Goal: Information Seeking & Learning: Learn about a topic

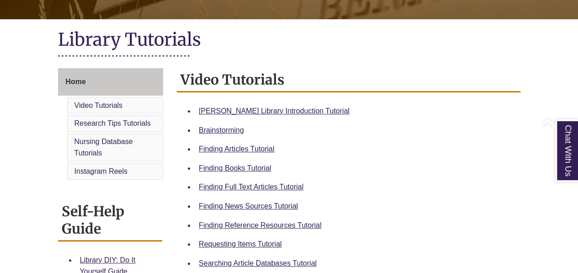
scroll to position [196, 0]
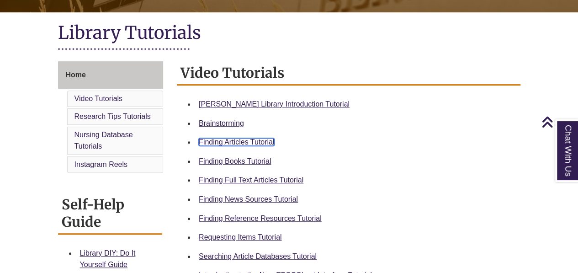
click at [252, 141] on link "Finding Articles Tutorial" at bounding box center [236, 142] width 75 height 8
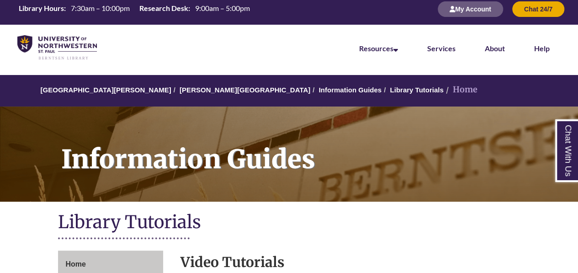
scroll to position [0, 0]
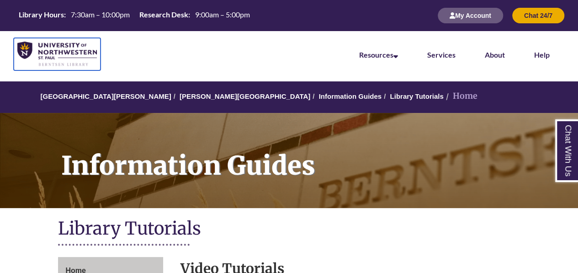
click at [67, 49] on img at bounding box center [57, 54] width 80 height 25
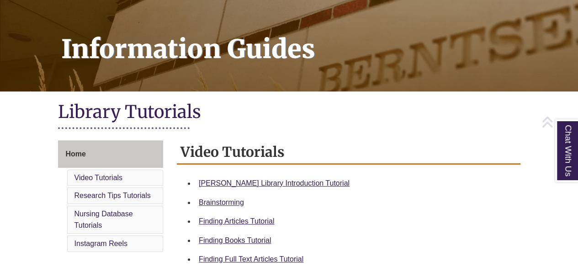
scroll to position [120, 0]
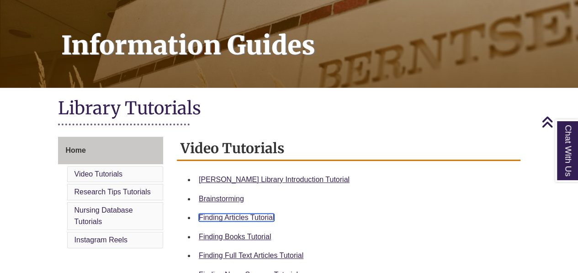
click at [239, 215] on link "Finding Articles Tutorial" at bounding box center [236, 217] width 75 height 8
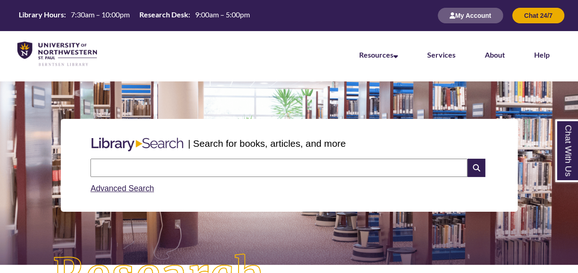
click at [212, 165] on input "text" at bounding box center [279, 168] width 377 height 18
type input "**********"
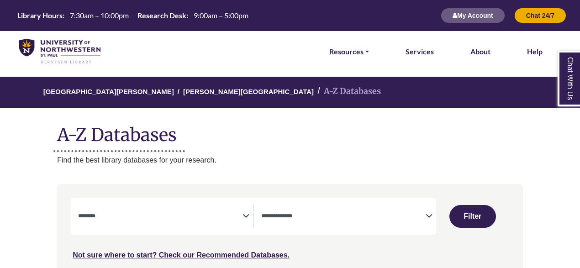
select select "Database Subject Filter"
select select "Database Types Filter"
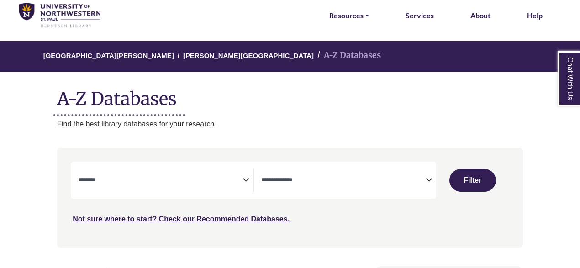
click at [245, 181] on icon "Search filters" at bounding box center [246, 179] width 7 height 14
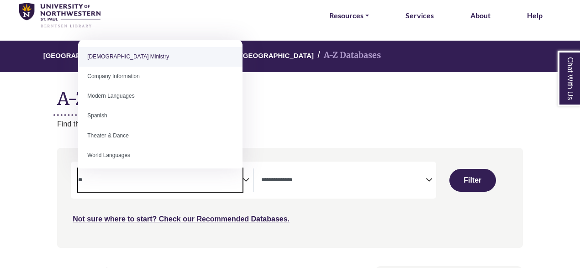
type textarea "*"
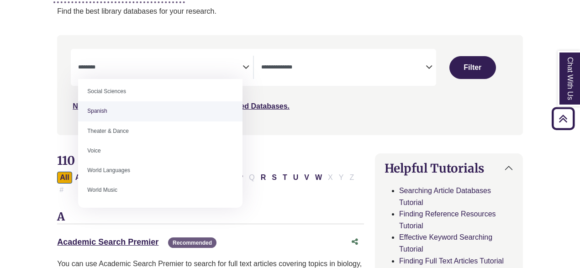
scroll to position [149, 0]
click at [380, 141] on div "**********" at bounding box center [290, 91] width 477 height 113
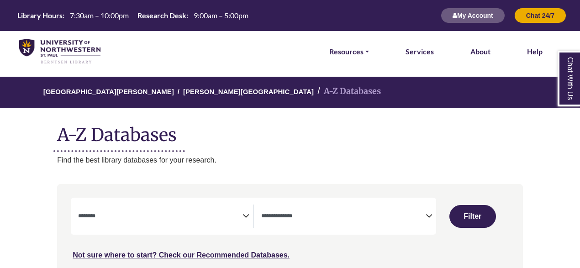
select select "Database Subject Filter"
select select "Database Types Filter"
click at [228, 136] on h1 "A-Z Databases" at bounding box center [290, 131] width 466 height 28
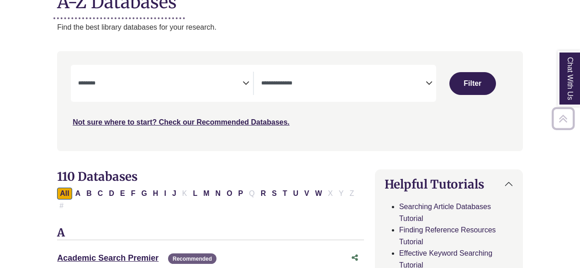
scroll to position [140, 0]
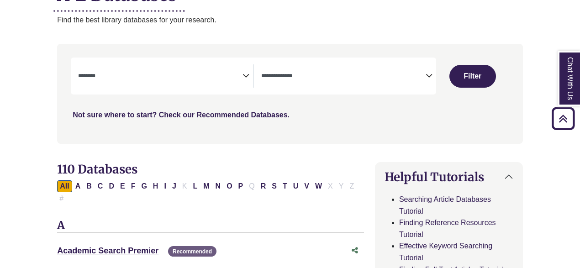
click at [245, 75] on icon "Search filters" at bounding box center [246, 75] width 7 height 14
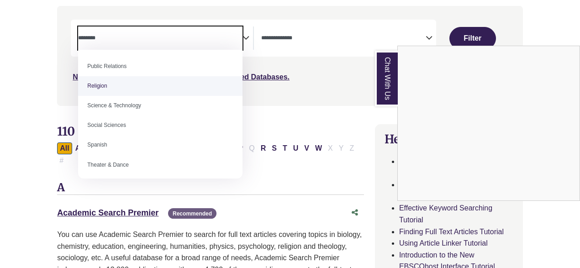
scroll to position [814, 0]
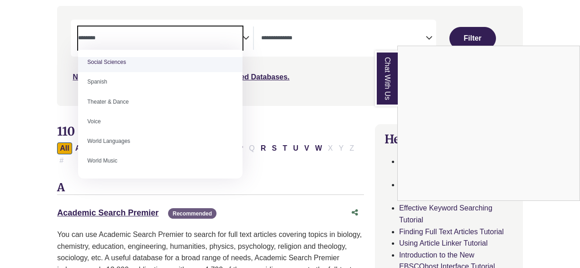
select select "******"
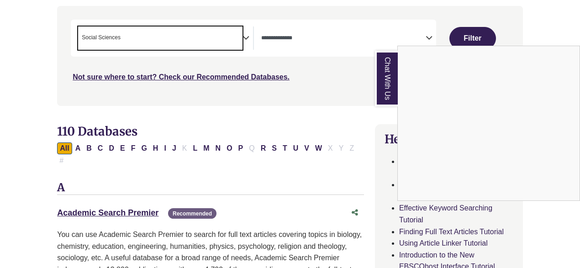
scroll to position [368, 0]
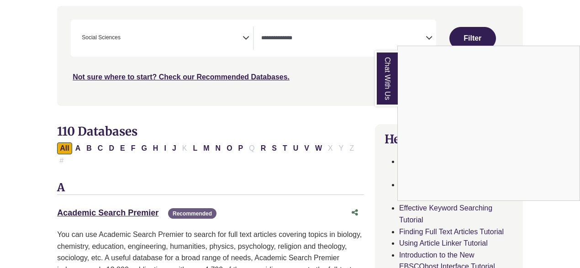
click at [473, 37] on div "Chat With Us" at bounding box center [290, 134] width 580 height 268
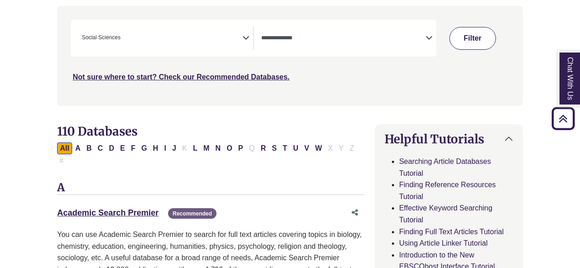
click at [468, 43] on button "Filter" at bounding box center [473, 38] width 47 height 23
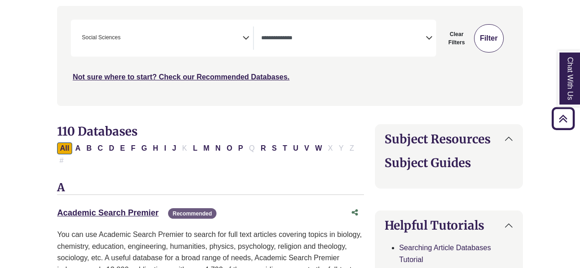
select select "Database Types Filter"
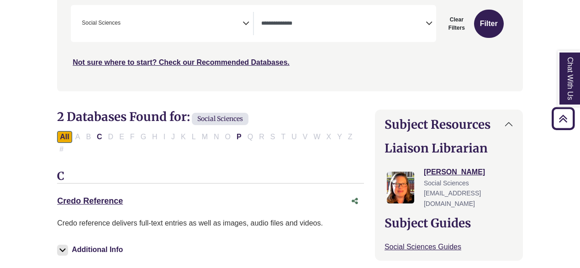
scroll to position [187, 0]
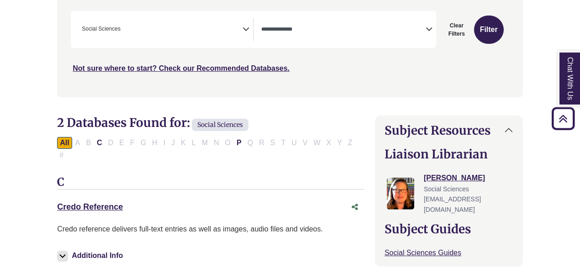
click at [246, 34] on div "**********" at bounding box center [165, 29] width 175 height 23
click at [243, 30] on icon "Search filters" at bounding box center [246, 28] width 7 height 14
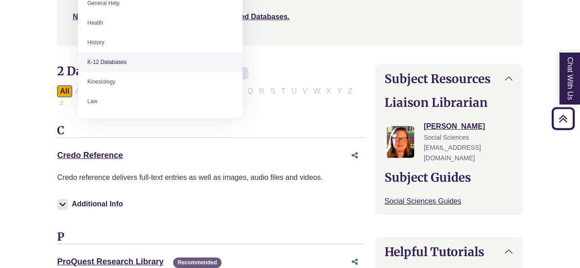
scroll to position [419, 0]
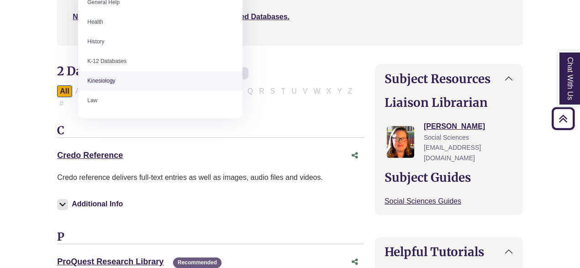
drag, startPoint x: 88, startPoint y: 79, endPoint x: 110, endPoint y: 82, distance: 22.1
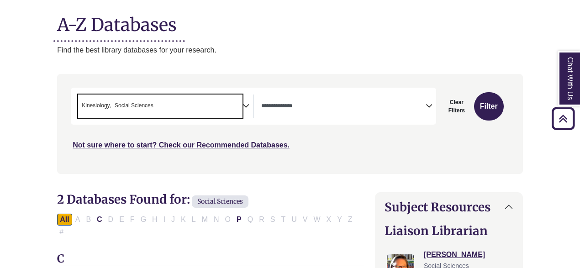
scroll to position [82, 0]
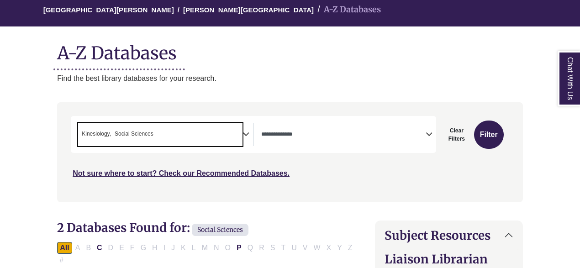
click at [97, 131] on span "Kinesiology" at bounding box center [96, 134] width 29 height 9
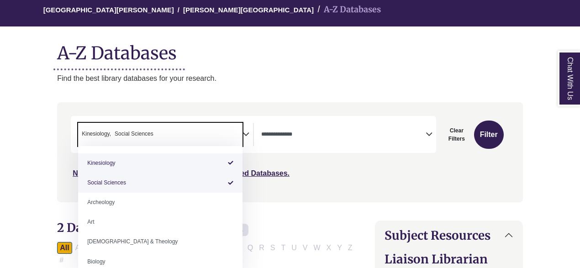
drag, startPoint x: 110, startPoint y: 133, endPoint x: 71, endPoint y: 125, distance: 39.1
click at [71, 125] on div "**********" at bounding box center [162, 134] width 183 height 23
click at [295, 185] on div "Search filters" at bounding box center [290, 152] width 455 height 92
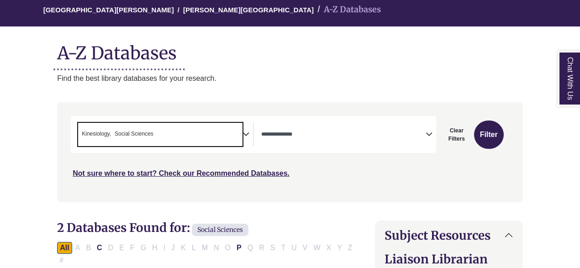
click at [242, 133] on span "× Kinesiology × Social Sciences" at bounding box center [160, 134] width 165 height 23
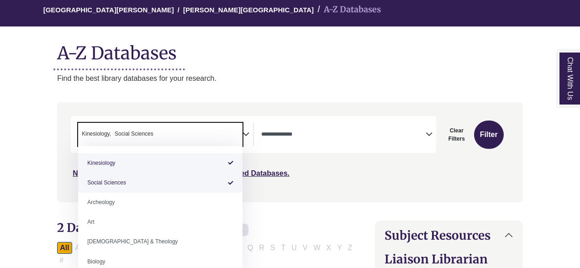
select select "******"
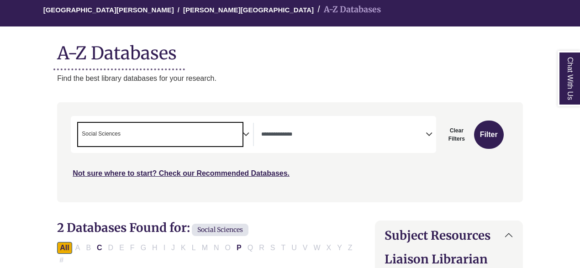
click at [232, 134] on span "× Social Sciences" at bounding box center [160, 134] width 165 height 23
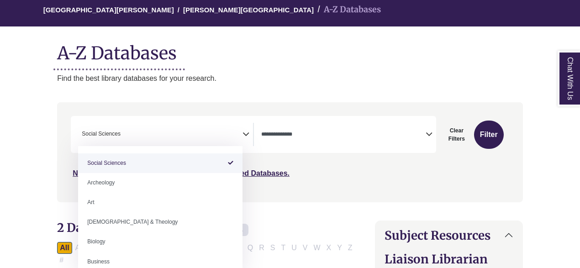
select select "Database Subject Filter"
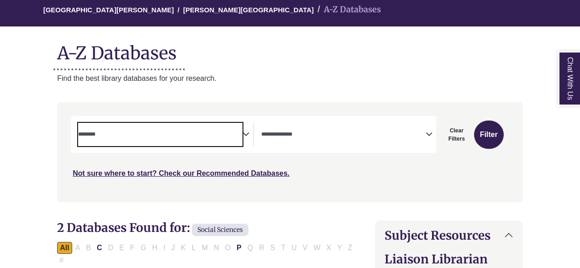
click at [139, 133] on textarea "Search" at bounding box center [160, 135] width 165 height 7
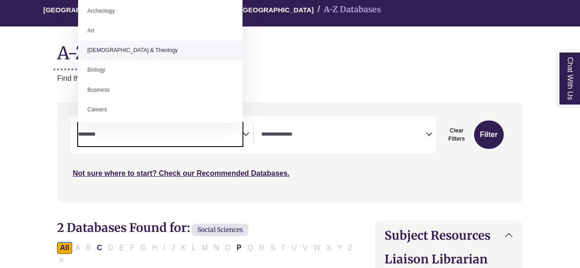
scroll to position [0, 0]
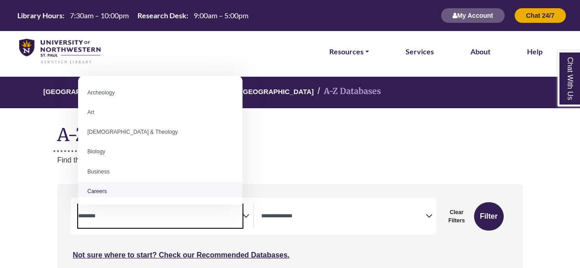
click at [180, 217] on textarea "Search" at bounding box center [160, 216] width 165 height 7
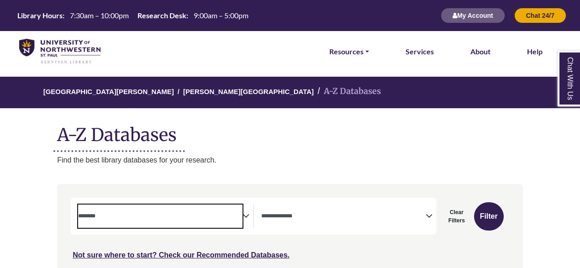
paste textarea "**********"
type textarea "**********"
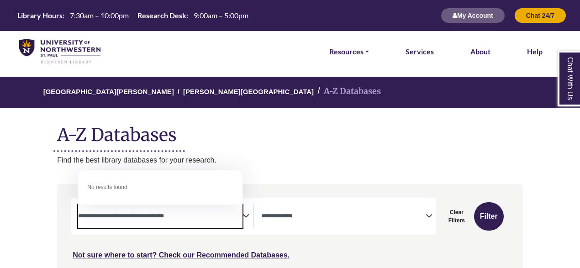
drag, startPoint x: 178, startPoint y: 217, endPoint x: 78, endPoint y: 217, distance: 100.6
click at [78, 217] on div "**********" at bounding box center [162, 216] width 183 height 23
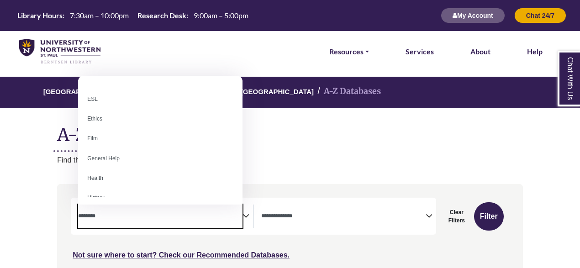
scroll to position [332, 0]
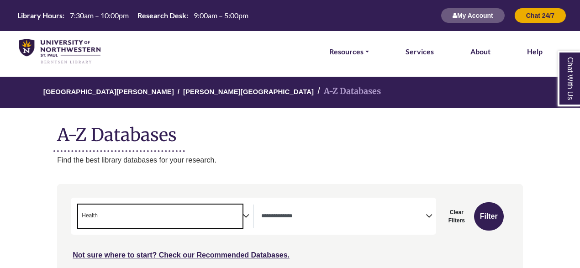
click at [114, 215] on span "× Health" at bounding box center [160, 216] width 165 height 23
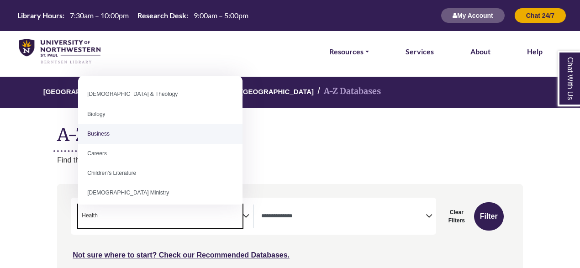
scroll to position [58, 0]
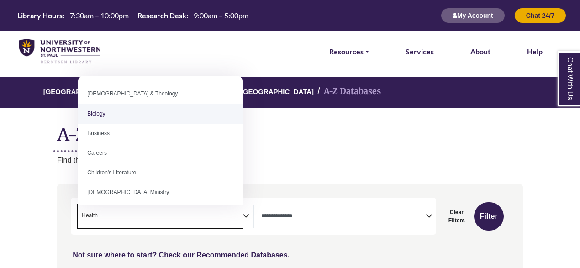
select select "*****"
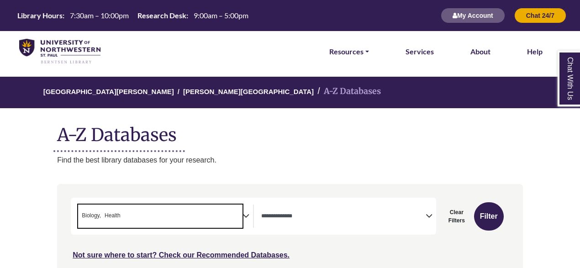
click at [143, 216] on span "× Biology × Health" at bounding box center [160, 216] width 165 height 23
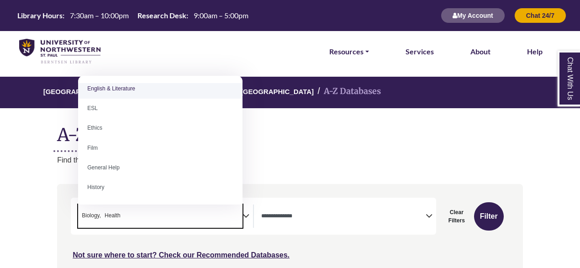
scroll to position [341, 0]
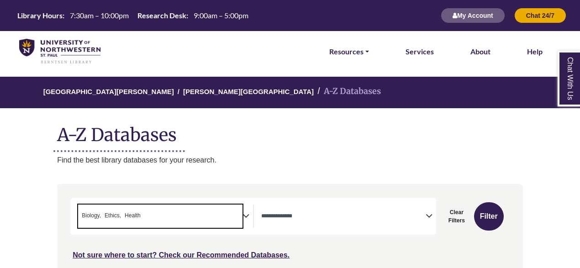
click at [163, 217] on span "× Biology × Ethics × Health" at bounding box center [160, 216] width 165 height 23
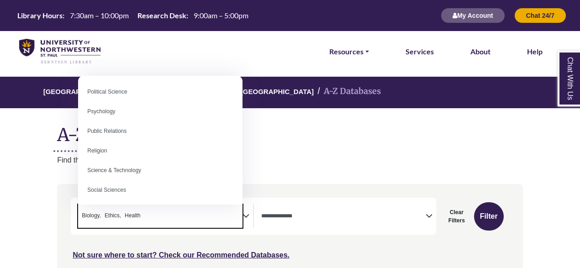
scroll to position [711, 0]
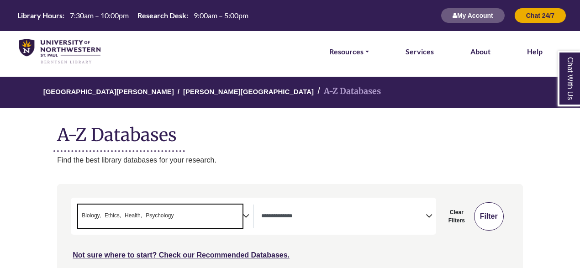
click at [485, 224] on button "Filter" at bounding box center [489, 216] width 30 height 28
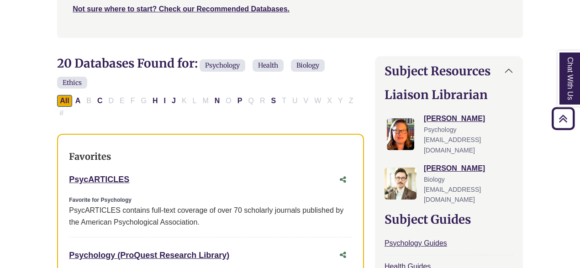
scroll to position [188, 0]
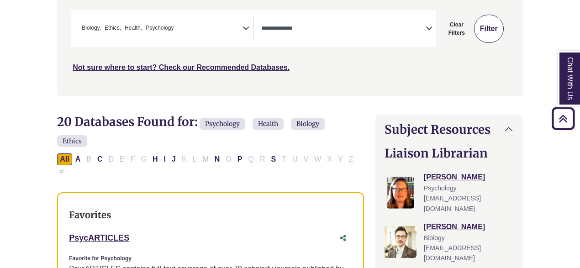
click at [490, 30] on button "Filter" at bounding box center [489, 29] width 30 height 28
select select "Database Types Filter"
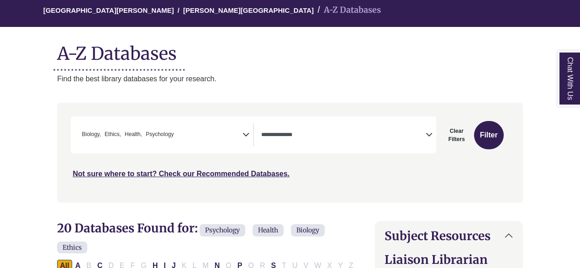
scroll to position [84, 0]
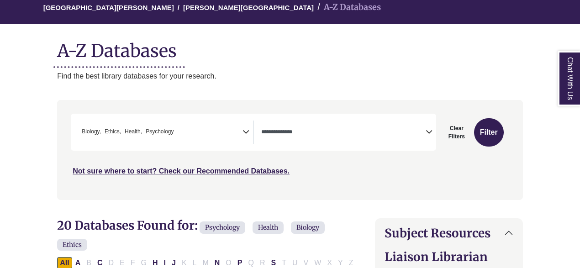
click at [204, 135] on span "× Biology × Ethics × Health × Psychology" at bounding box center [160, 132] width 165 height 23
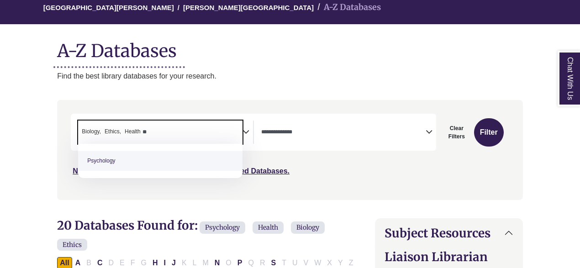
type textarea "*"
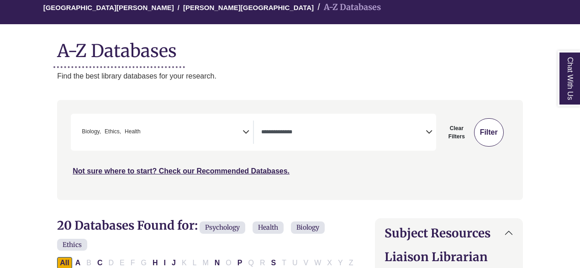
click at [485, 131] on button "Filter" at bounding box center [489, 132] width 30 height 28
select select "Database Types Filter"
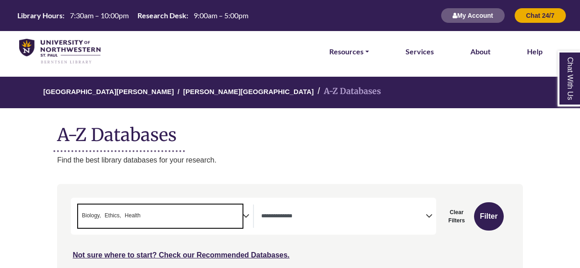
click at [106, 213] on span "Ethics" at bounding box center [113, 216] width 16 height 9
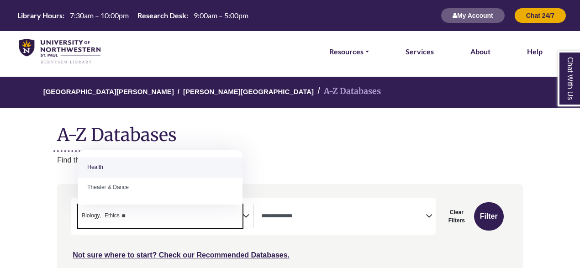
type textarea "*"
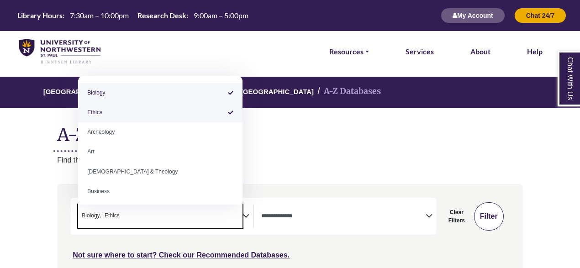
click at [495, 217] on button "Filter" at bounding box center [489, 216] width 30 height 28
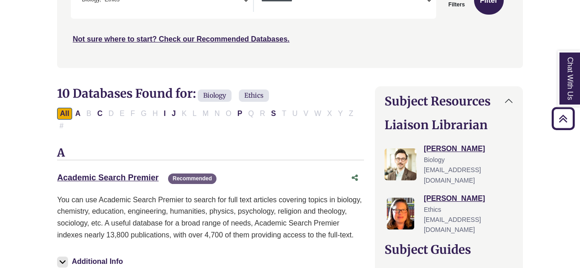
scroll to position [216, 0]
click at [484, 7] on button "Filter" at bounding box center [489, 1] width 30 height 28
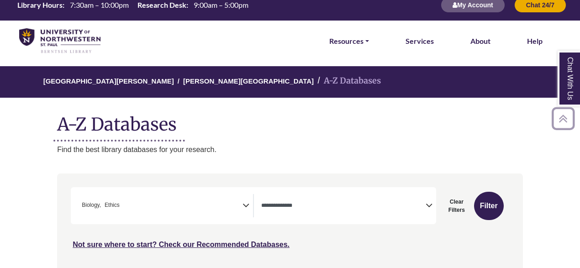
scroll to position [0, 0]
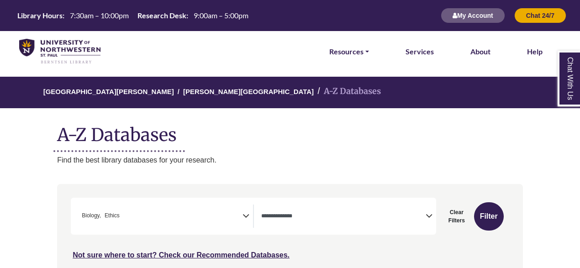
click at [244, 216] on icon "Search filters" at bounding box center [246, 215] width 7 height 14
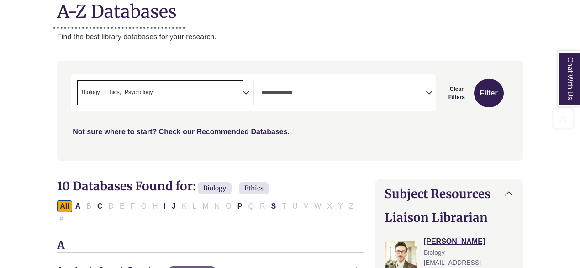
scroll to position [160, 0]
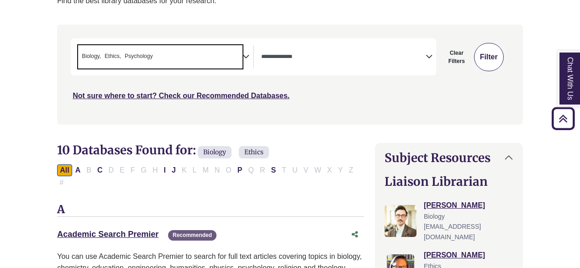
click at [493, 60] on button "Filter" at bounding box center [489, 57] width 30 height 28
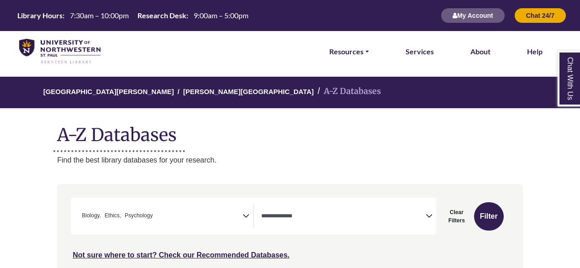
click at [244, 214] on icon "Search filters" at bounding box center [246, 215] width 7 height 14
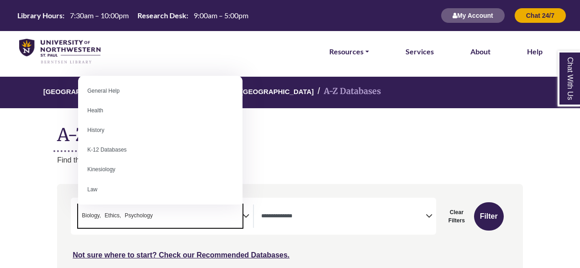
scroll to position [414, 0]
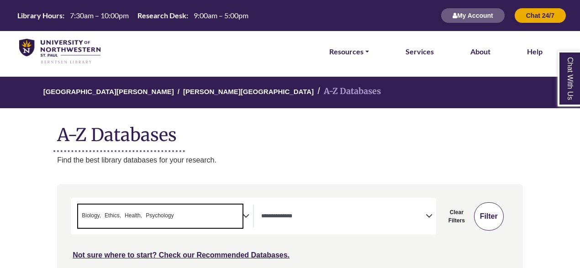
click at [482, 216] on button "Filter" at bounding box center [489, 216] width 30 height 28
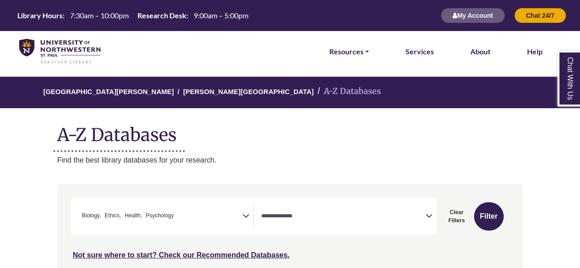
select select "Database Types Filter"
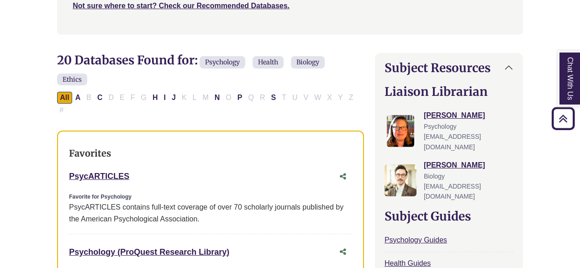
scroll to position [250, 0]
drag, startPoint x: 60, startPoint y: 162, endPoint x: 155, endPoint y: 165, distance: 95.1
copy link "PsycARTICLES"
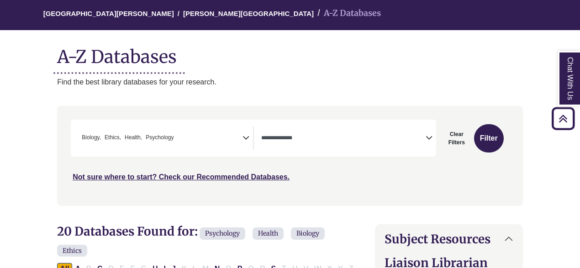
scroll to position [0, 0]
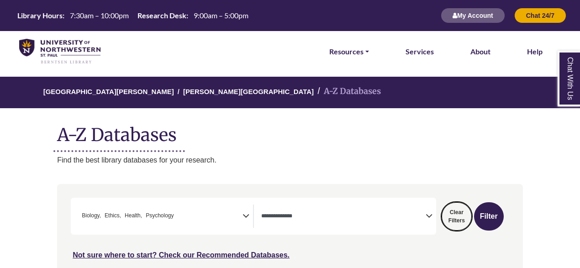
click at [459, 221] on button "Clear Filters" at bounding box center [457, 216] width 30 height 28
select select "Database Subject Filter"
select select "Database Types Filter"
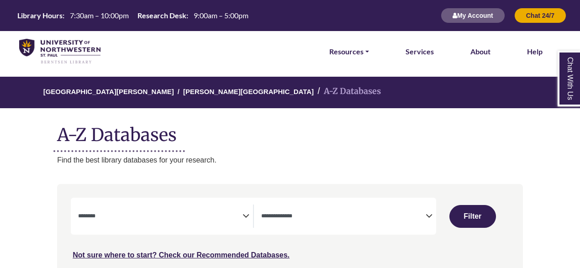
select select "Database Subject Filter"
select select "Database Types Filter"
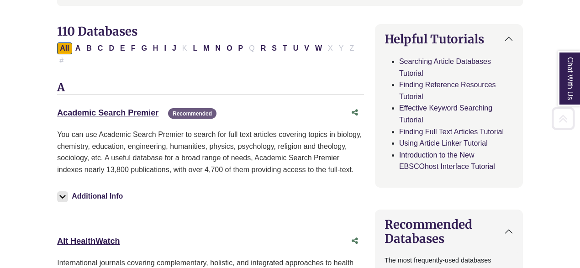
scroll to position [326, 0]
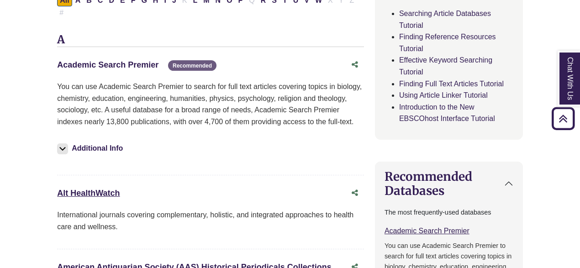
click at [124, 60] on link "Academic Search Premier This link opens in a new window" at bounding box center [107, 64] width 101 height 9
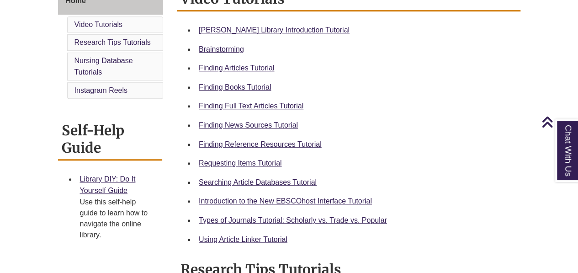
scroll to position [270, 0]
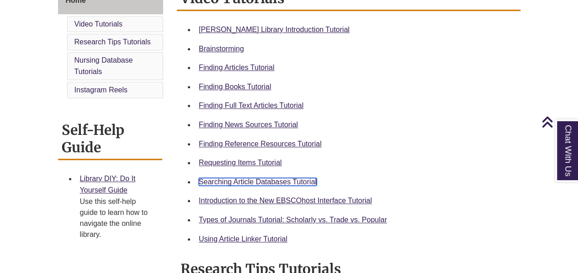
click at [222, 180] on link "Searching Article Databases Tutorial" at bounding box center [258, 182] width 118 height 8
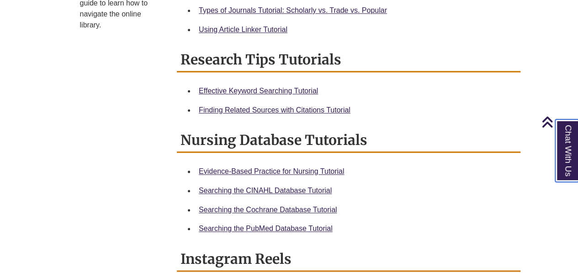
scroll to position [483, 0]
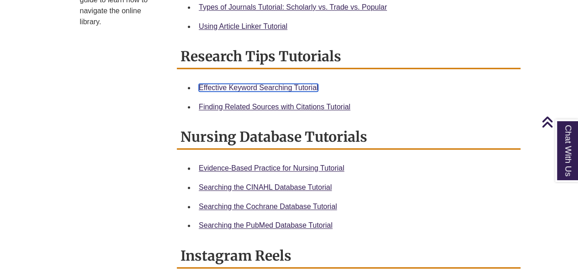
click at [282, 87] on link "Effective Keyword Searching Tutorial" at bounding box center [258, 88] width 119 height 8
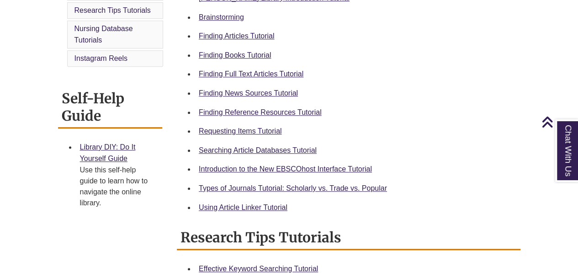
scroll to position [302, 0]
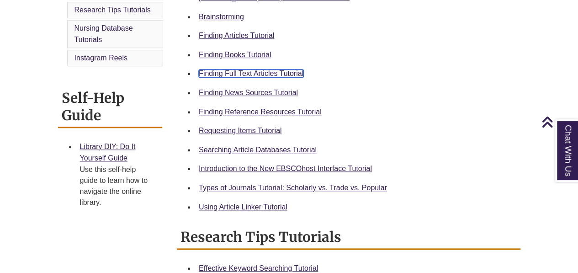
click at [243, 72] on link "Finding Full Text Articles Tutorial" at bounding box center [251, 73] width 105 height 8
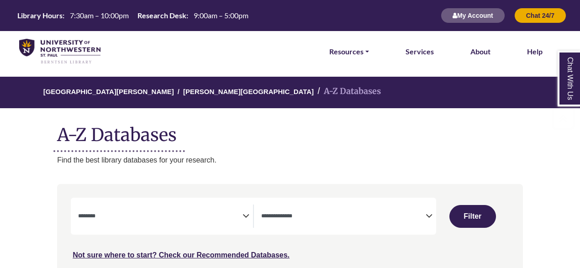
select select "Database Subject Filter"
select select "Database Types Filter"
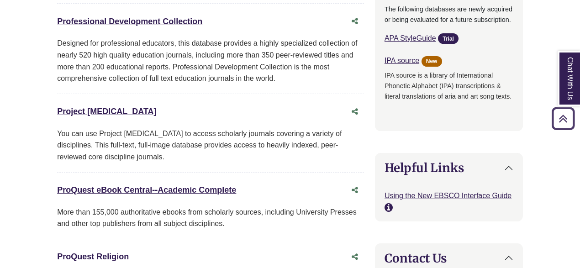
scroll to position [838, 0]
